Goal: Task Accomplishment & Management: Complete application form

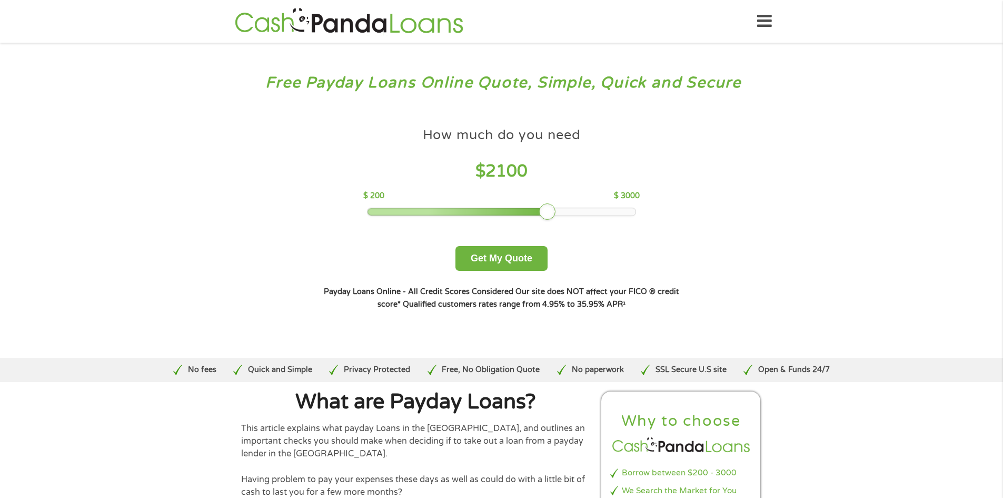
click at [549, 209] on div at bounding box center [502, 211] width 268 height 7
click at [598, 213] on div at bounding box center [502, 211] width 268 height 7
click at [613, 210] on div at bounding box center [502, 211] width 268 height 7
click at [518, 256] on button "Get My Quote" at bounding box center [501, 258] width 92 height 25
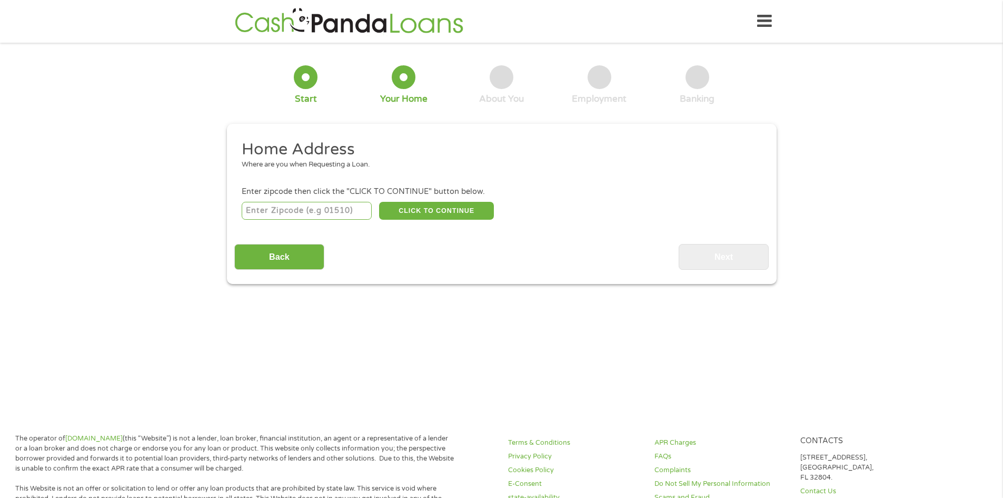
click at [304, 212] on input "number" at bounding box center [307, 211] width 130 height 18
type input "28405"
select select "[US_STATE]"
click at [443, 214] on button "CLICK TO CONTINUE" at bounding box center [436, 211] width 115 height 18
type input "28405"
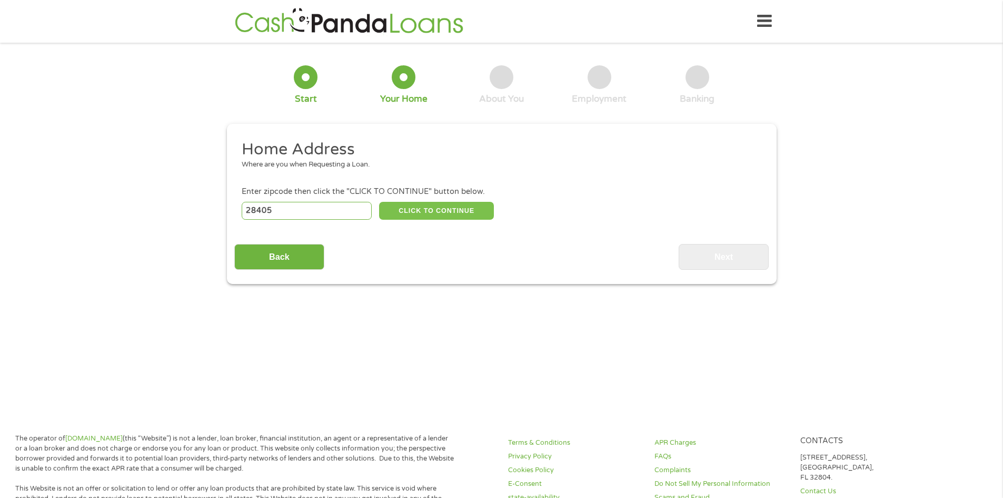
type input "Wilmington"
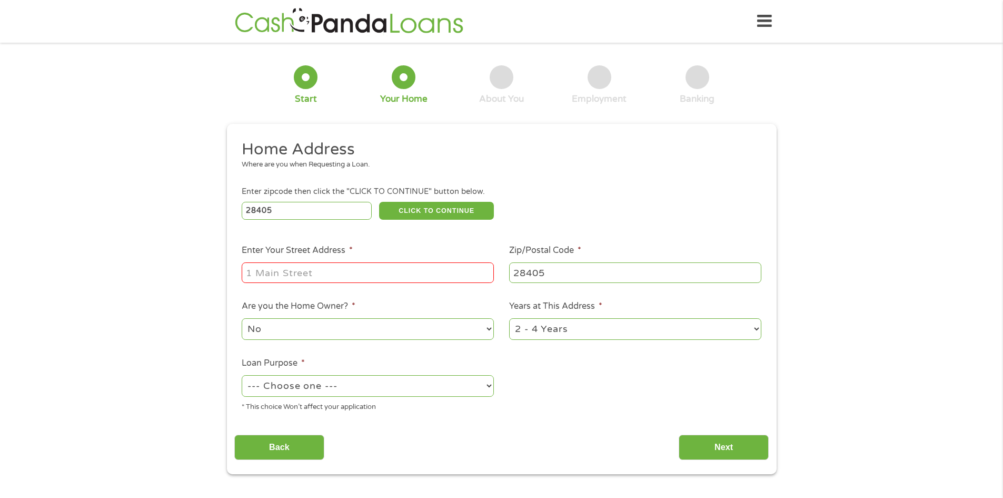
click at [355, 272] on input "Enter Your Street Address *" at bounding box center [368, 272] width 252 height 20
type input "[STREET_ADDRESS]"
click at [758, 329] on select "1 Year or less 1 - 2 Years 2 - 4 Years Over 4 Years" at bounding box center [635, 329] width 252 height 22
select select "60months"
click at [509, 318] on select "1 Year or less 1 - 2 Years 2 - 4 Years Over 4 Years" at bounding box center [635, 329] width 252 height 22
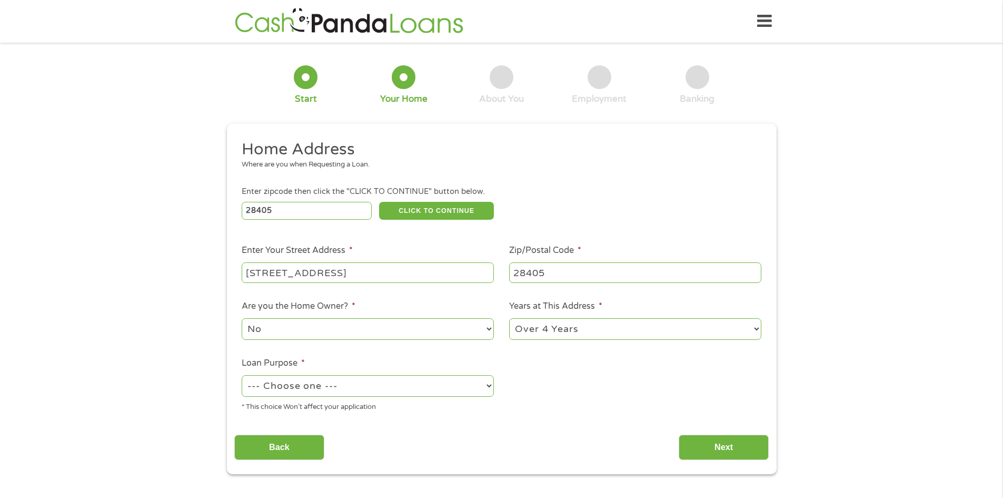
click at [431, 378] on select "--- Choose one --- Pay Bills Debt Consolidation Home Improvement Major Purchase…" at bounding box center [368, 386] width 252 height 22
select select "shorttermcash"
click at [242, 375] on select "--- Choose one --- Pay Bills Debt Consolidation Home Improvement Major Purchase…" at bounding box center [368, 386] width 252 height 22
click at [718, 451] on input "Next" at bounding box center [724, 447] width 90 height 26
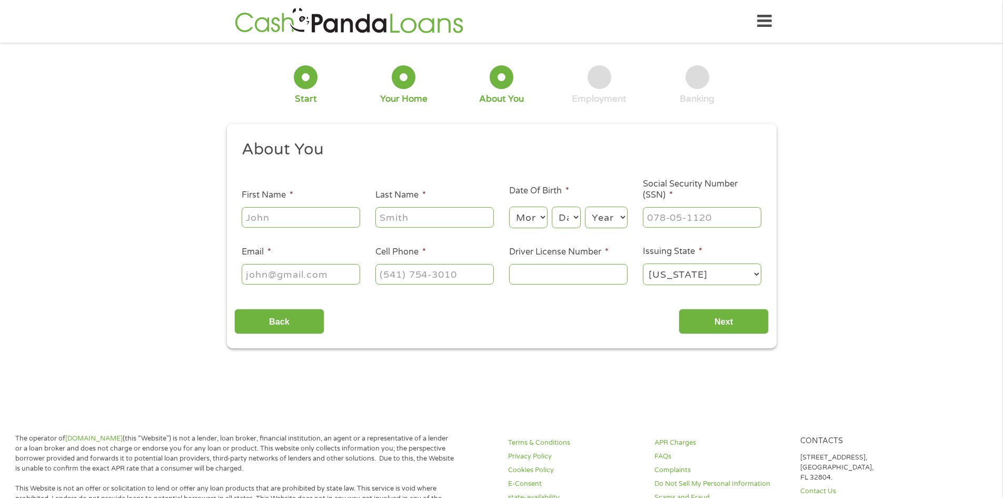
click at [334, 222] on input "First Name *" at bounding box center [301, 217] width 118 height 20
type input "[PERSON_NAME]"
type input "[EMAIL_ADDRESS][DOMAIN_NAME]"
type input "[PHONE_NUMBER]"
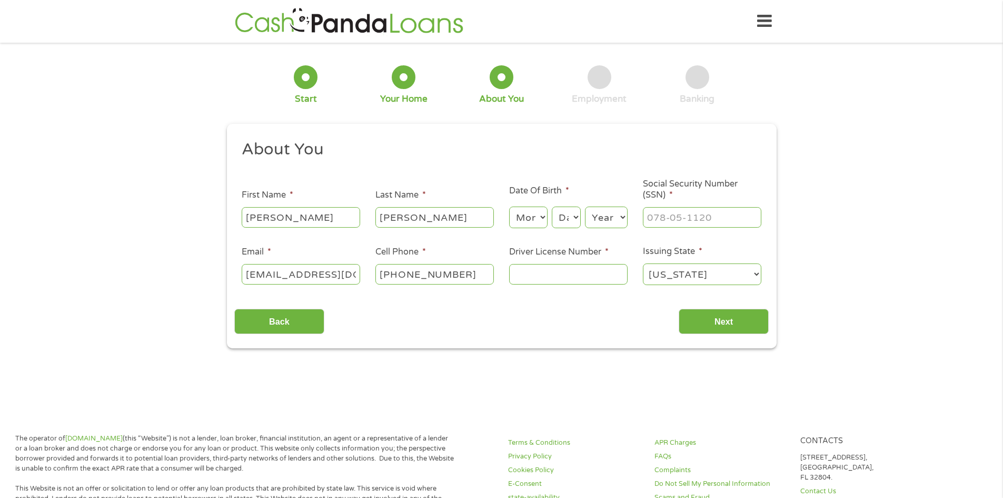
click at [533, 221] on select "Month 1 2 3 4 5 6 7 8 9 10 11 12" at bounding box center [528, 217] width 38 height 22
select select "6"
click at [509, 206] on select "Month 1 2 3 4 5 6 7 8 9 10 11 12" at bounding box center [528, 217] width 38 height 22
click at [573, 219] on select "Day 1 2 3 4 5 6 7 8 9 10 11 12 13 14 15 16 17 18 19 20 21 22 23 24 25 26 27 28 …" at bounding box center [566, 217] width 28 height 22
select select "17"
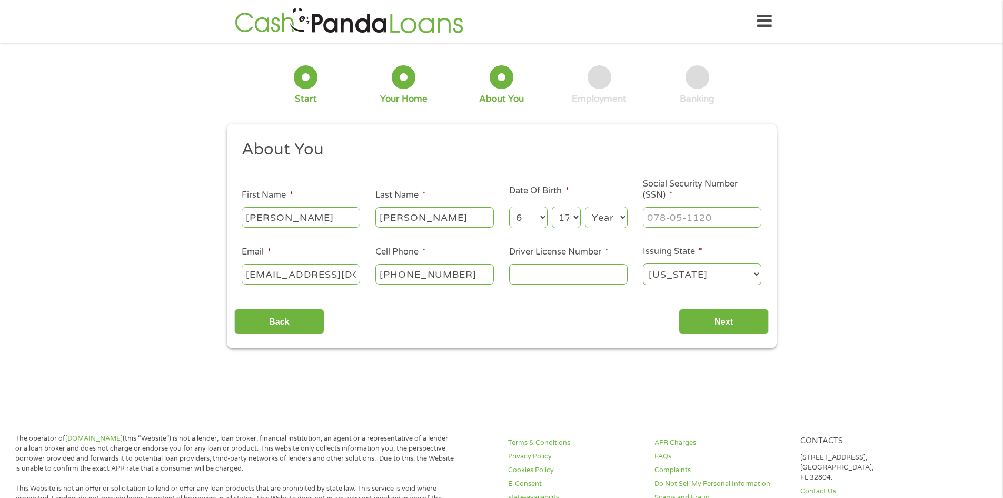
click at [552, 206] on select "Day 1 2 3 4 5 6 7 8 9 10 11 12 13 14 15 16 17 18 19 20 21 22 23 24 25 26 27 28 …" at bounding box center [566, 217] width 28 height 22
click at [601, 219] on select "Year [DATE] 2006 2005 2004 2003 2002 2001 2000 1999 1998 1997 1996 1995 1994 19…" at bounding box center [606, 217] width 43 height 22
select select "1944"
click at [585, 206] on select "Year [DATE] 2006 2005 2004 2003 2002 2001 2000 1999 1998 1997 1996 1995 1994 19…" at bounding box center [606, 217] width 43 height 22
click at [700, 214] on input "___-__-____" at bounding box center [702, 217] width 118 height 20
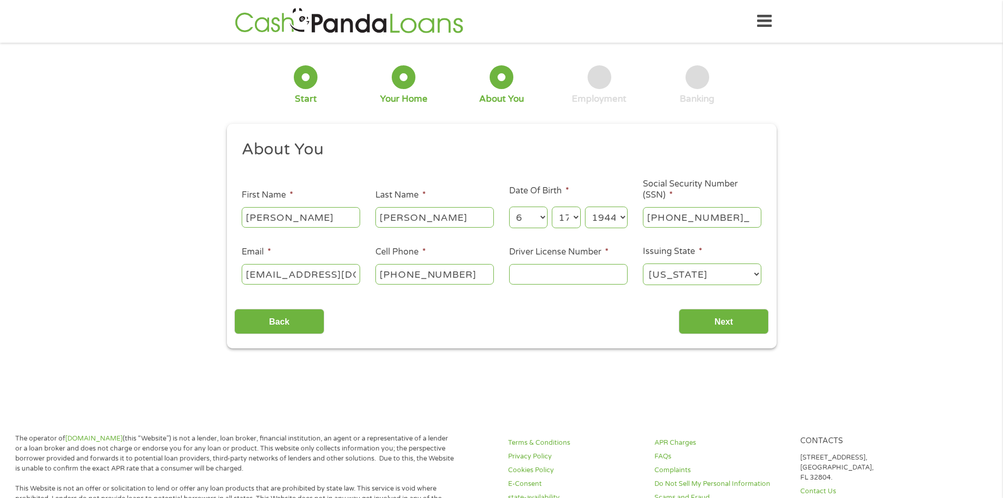
type input "032-34-3412"
click at [556, 278] on input "Driver License Number *" at bounding box center [568, 274] width 118 height 20
type input "02824850"
click at [725, 319] on input "Next" at bounding box center [724, 322] width 90 height 26
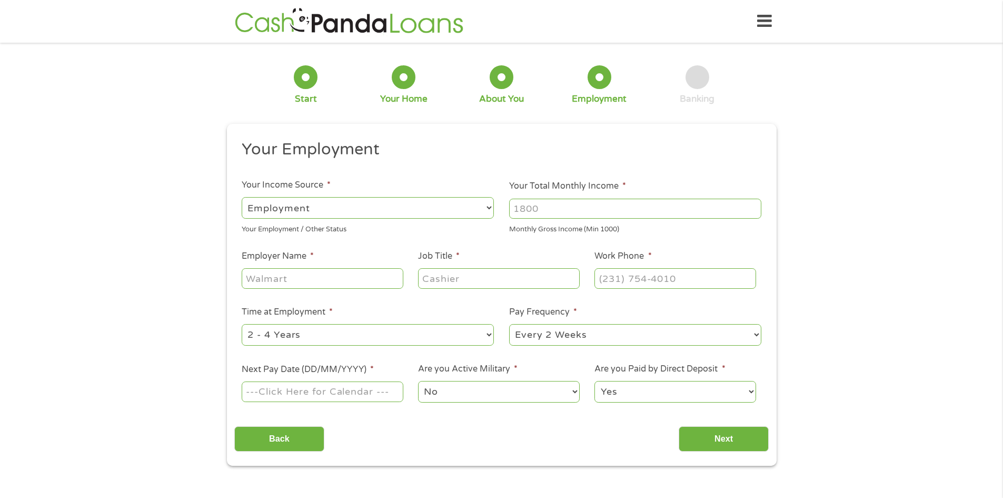
click at [377, 209] on select "--- Choose one --- Employment [DEMOGRAPHIC_DATA] Benefits" at bounding box center [368, 208] width 252 height 22
select select "benefits"
click at [242, 197] on select "--- Choose one --- Employment [DEMOGRAPHIC_DATA] Benefits" at bounding box center [368, 208] width 252 height 22
type input "Other"
type input "[PHONE_NUMBER]"
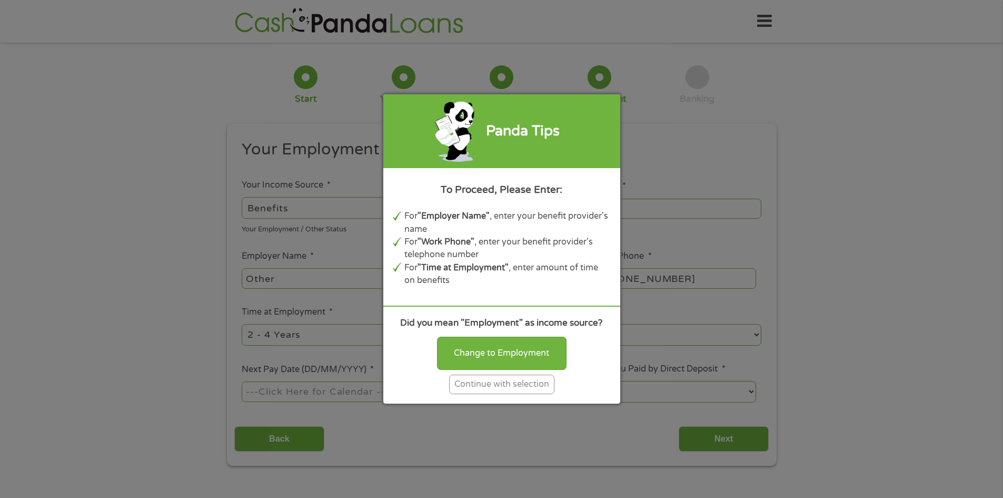
click at [511, 383] on div "Continue with selection" at bounding box center [501, 383] width 105 height 19
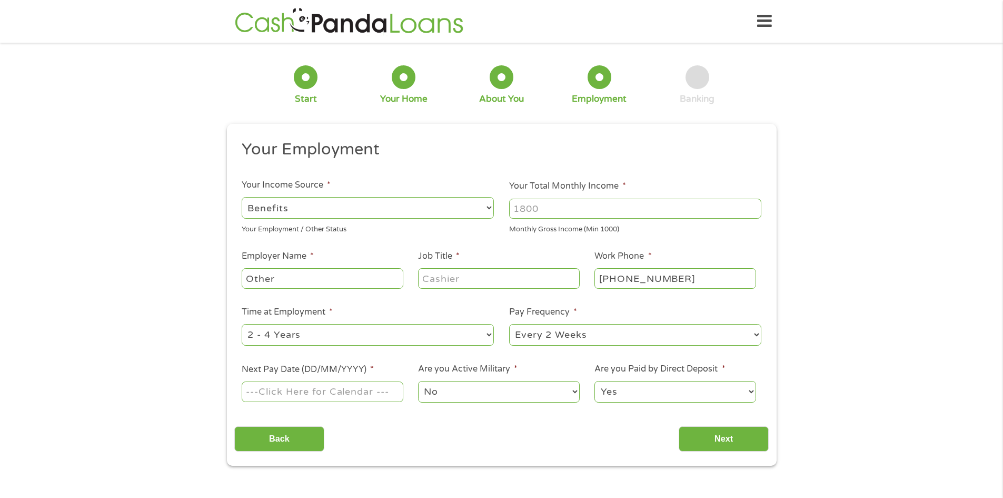
click at [560, 211] on input "Your Total Monthly Income *" at bounding box center [635, 209] width 252 height 20
type input "2808"
click at [345, 280] on input "Other" at bounding box center [322, 278] width 161 height 20
drag, startPoint x: 328, startPoint y: 281, endPoint x: 171, endPoint y: 280, distance: 156.4
click at [173, 280] on div "1 Start 2 Your Home 3 About You 4 Employment 5 Banking 6 This field is hidden w…" at bounding box center [501, 257] width 1003 height 415
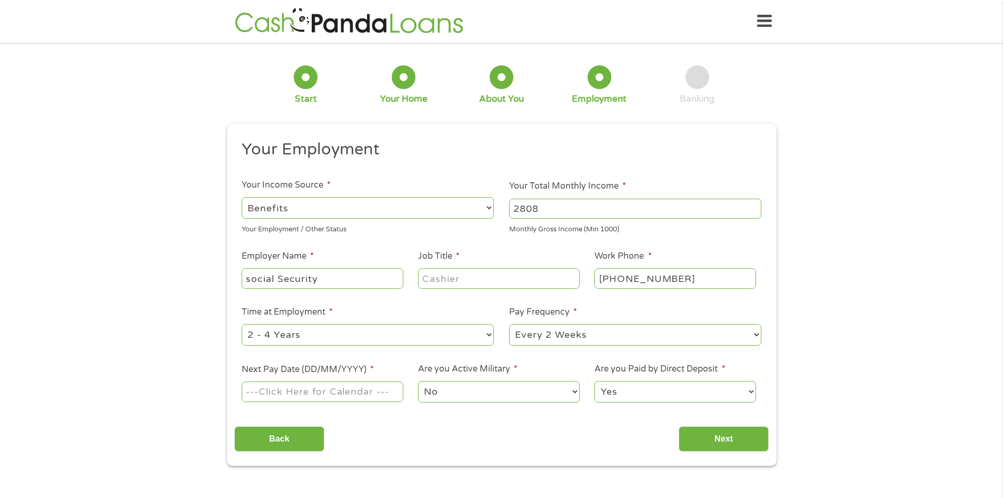
type input "social Security"
click at [488, 279] on input "Job Title *" at bounding box center [498, 278] width 161 height 20
type input "Retired"
click at [387, 340] on select "--- Choose one --- 1 Year or less 1 - 2 Years 2 - 4 Years Over 4 Years" at bounding box center [368, 335] width 252 height 22
select select "60months"
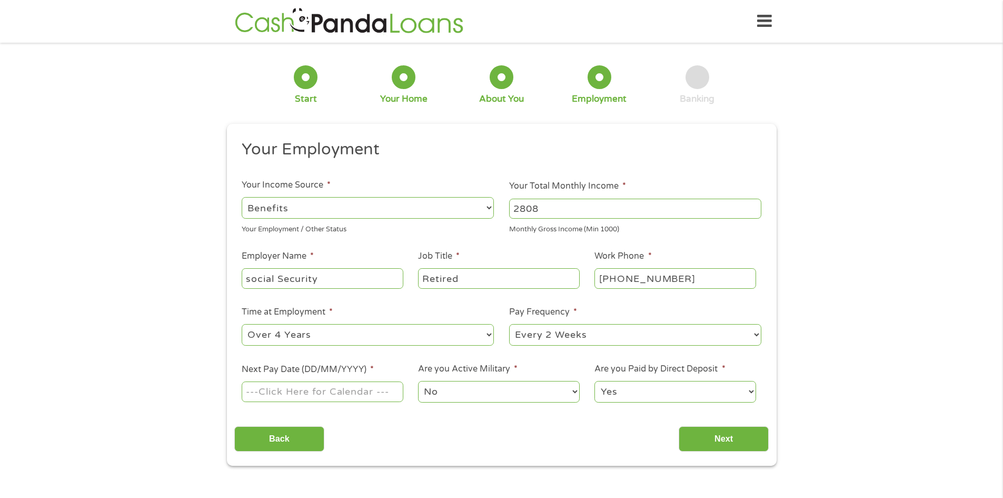
click at [242, 324] on select "--- Choose one --- 1 Year or less 1 - 2 Years 2 - 4 Years Over 4 Years" at bounding box center [368, 335] width 252 height 22
click at [617, 334] on select "--- Choose one --- Every 2 Weeks Every Week Monthly Semi-Monthly" at bounding box center [635, 335] width 252 height 22
select select "monthly"
click at [509, 324] on select "--- Choose one --- Every 2 Weeks Every Week Monthly Semi-Monthly" at bounding box center [635, 335] width 252 height 22
click at [374, 389] on input "Next Pay Date (DD/MM/YYYY) *" at bounding box center [322, 391] width 161 height 20
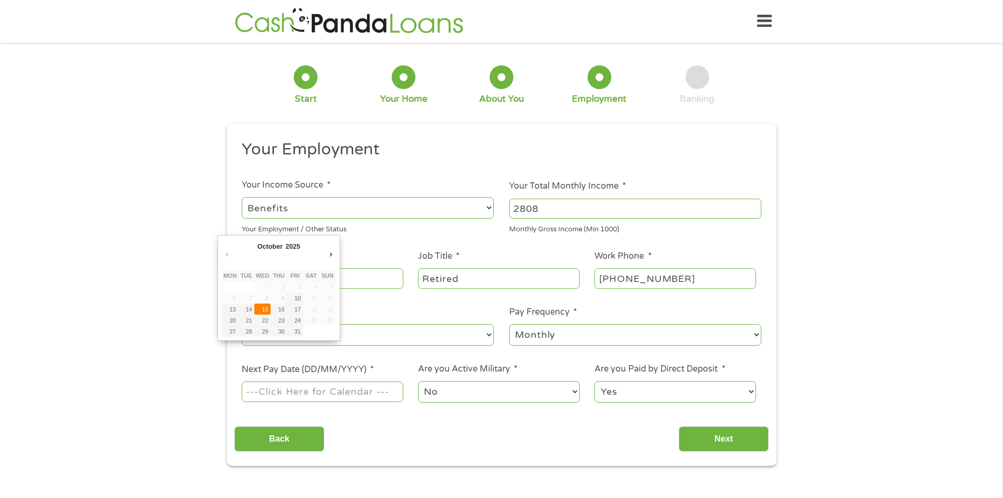
type input "[DATE]"
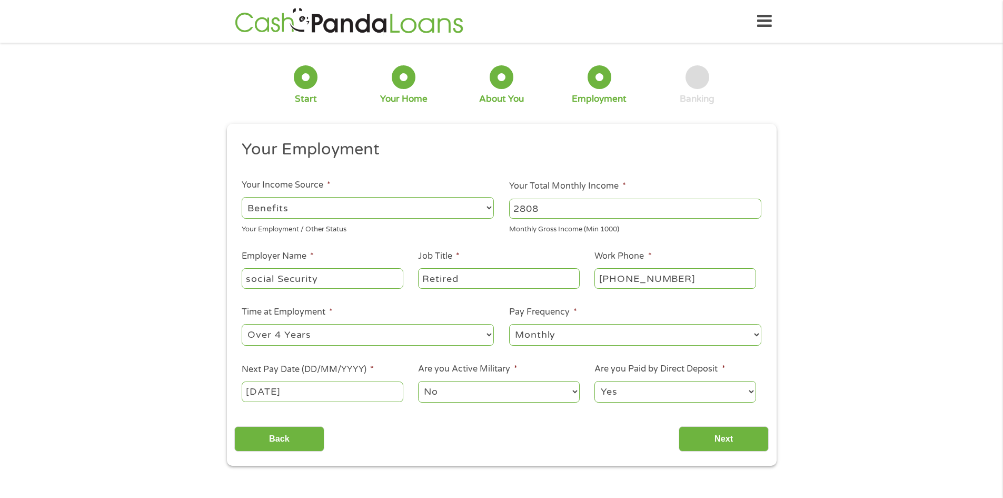
click at [525, 392] on select "No Yes" at bounding box center [498, 392] width 161 height 22
click at [418, 381] on select "No Yes" at bounding box center [498, 392] width 161 height 22
click at [717, 441] on input "Next" at bounding box center [724, 439] width 90 height 26
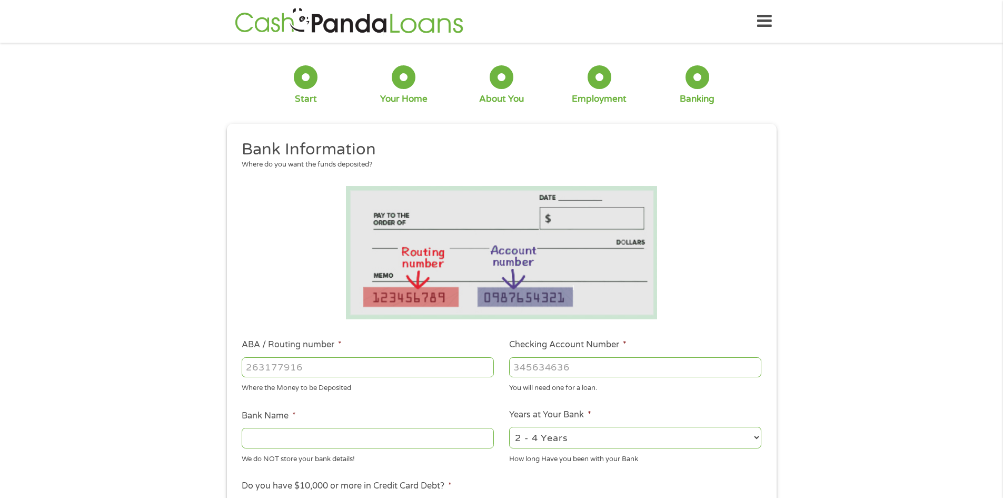
click at [360, 370] on input "ABA / Routing number *" at bounding box center [368, 367] width 252 height 20
type input "0531004655"
type input "SUNTRUST"
type input "053100465"
click at [559, 372] on input "Checking Account Number *" at bounding box center [635, 367] width 252 height 20
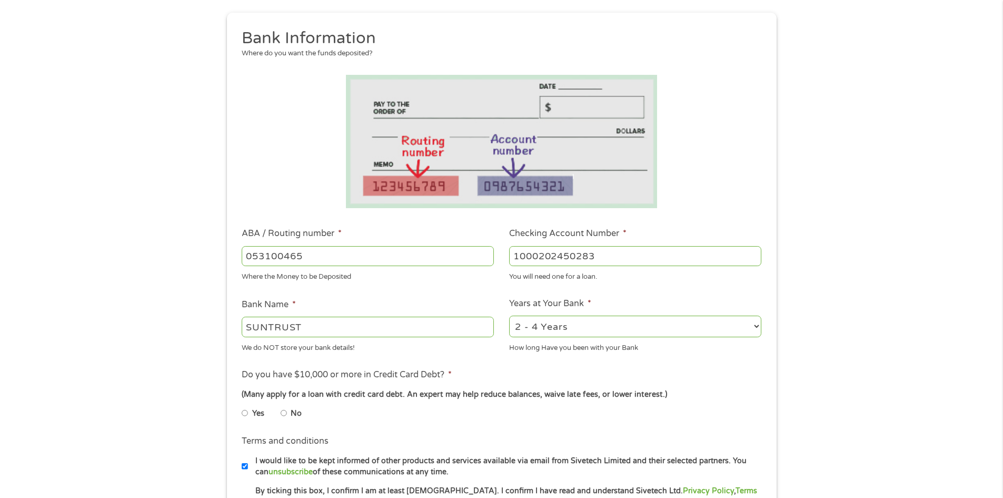
scroll to position [158, 0]
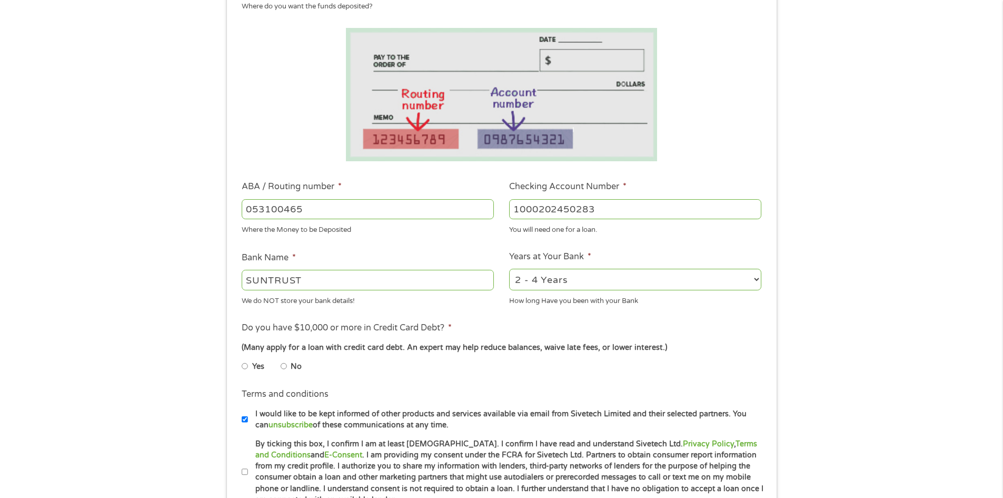
type input "1000202450283"
click at [758, 281] on select "2 - 4 Years 6 - 12 Months 1 - 2 Years Over 4 Years" at bounding box center [635, 280] width 252 height 22
select select "60months"
click at [509, 269] on select "2 - 4 Years 6 - 12 Months 1 - 2 Years Over 4 Years" at bounding box center [635, 280] width 252 height 22
click at [286, 364] on input "No" at bounding box center [284, 366] width 6 height 17
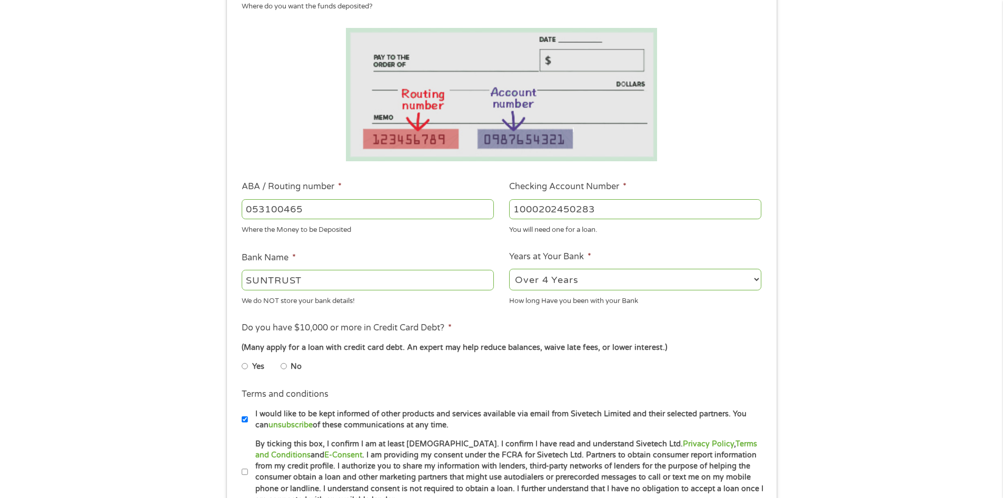
radio input "true"
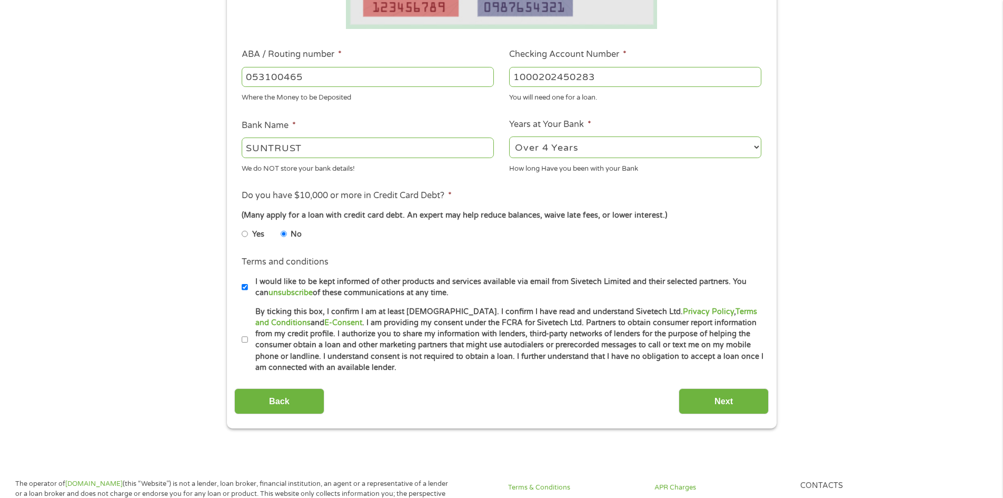
scroll to position [316, 0]
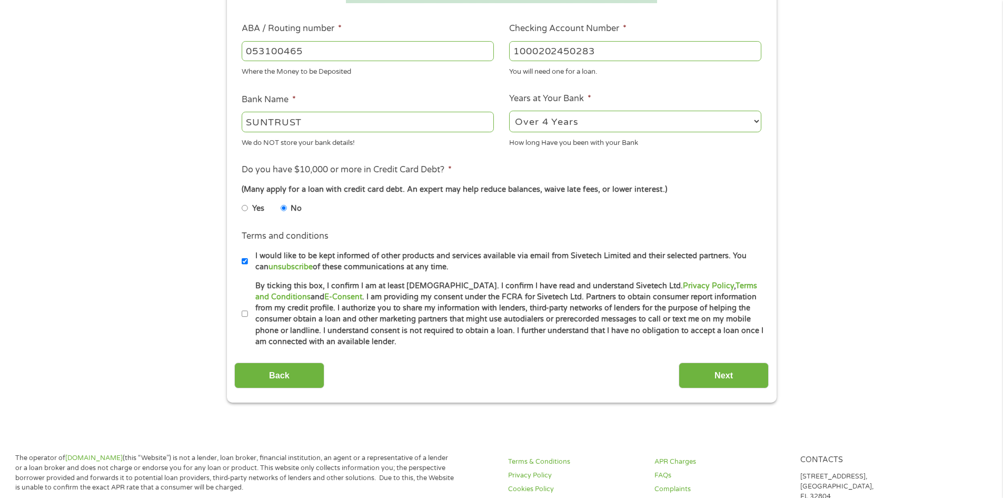
click at [249, 319] on label "By ticking this box, I confirm I am at least [DEMOGRAPHIC_DATA]. I confirm I ha…" at bounding box center [506, 313] width 517 height 67
click at [248, 319] on input "By ticking this box, I confirm I am at least [DEMOGRAPHIC_DATA]. I confirm I ha…" at bounding box center [245, 313] width 6 height 17
checkbox input "true"
click at [742, 377] on input "Next" at bounding box center [724, 375] width 90 height 26
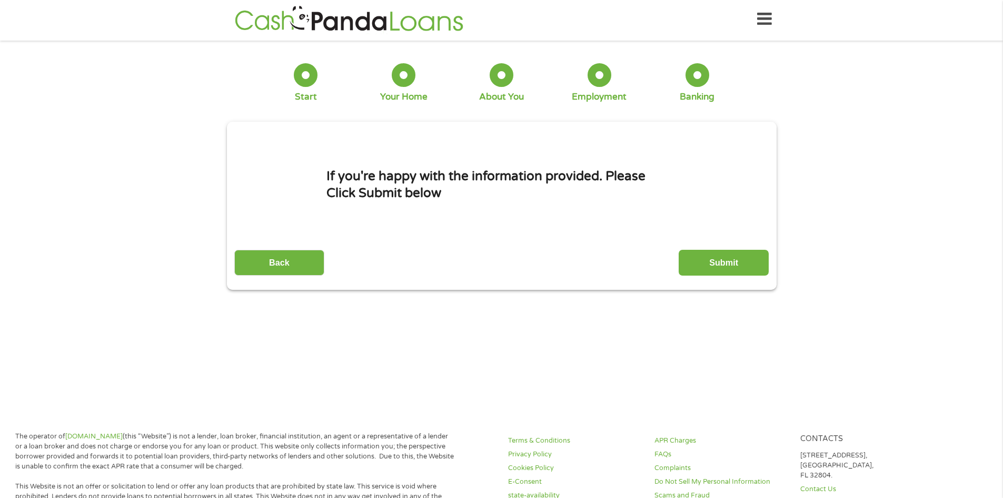
scroll to position [0, 0]
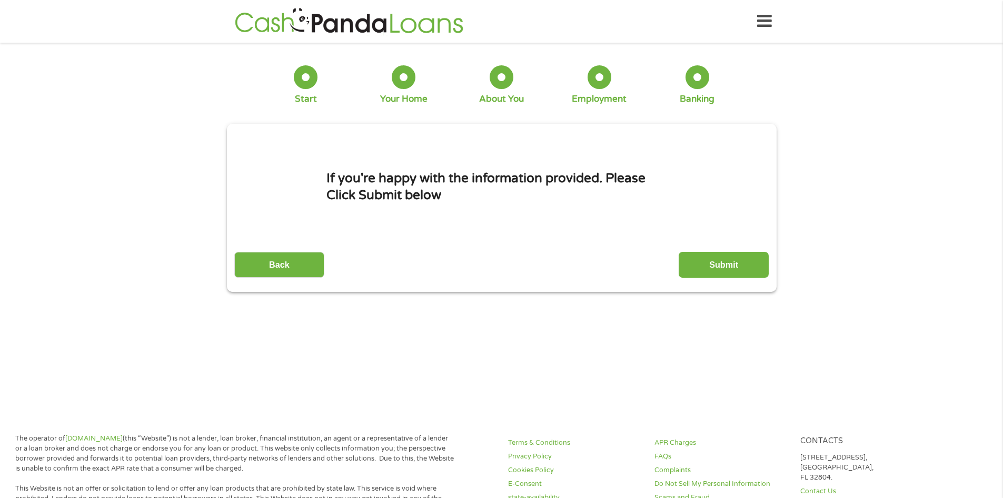
click at [720, 262] on input "Submit" at bounding box center [724, 265] width 90 height 26
